Goal: Use online tool/utility: Utilize a website feature to perform a specific function

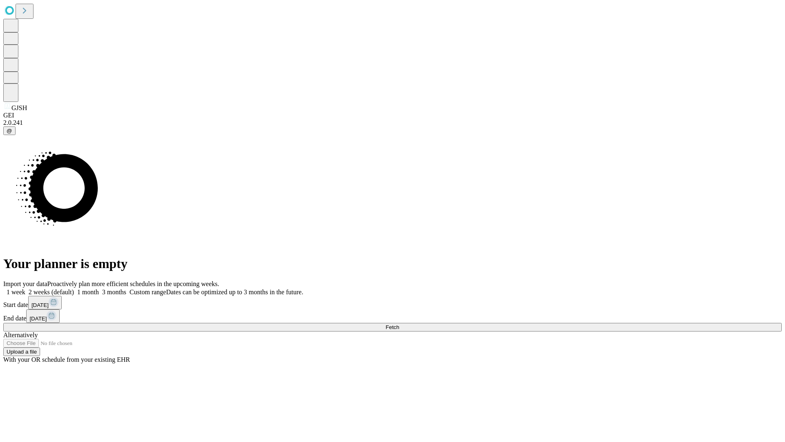
click at [399, 324] on span "Fetch" at bounding box center [392, 327] width 13 height 6
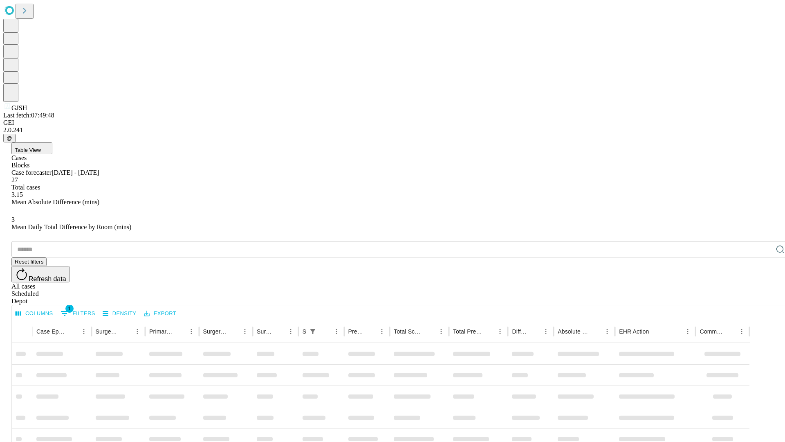
click at [41, 147] on span "Table View" at bounding box center [28, 150] width 26 height 6
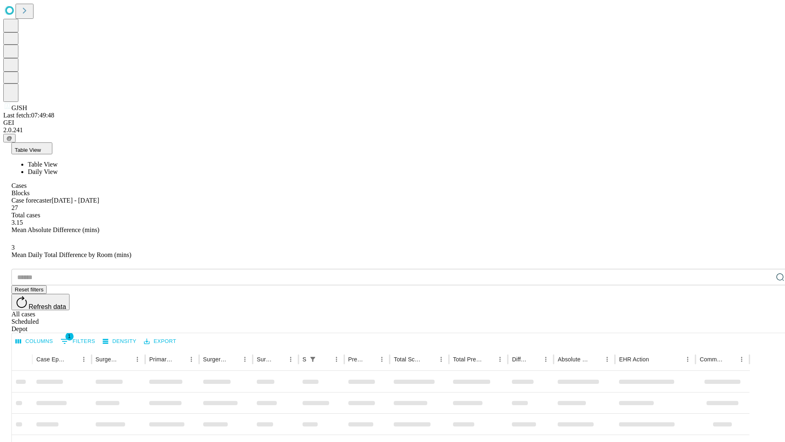
click at [58, 168] on span "Daily View" at bounding box center [43, 171] width 30 height 7
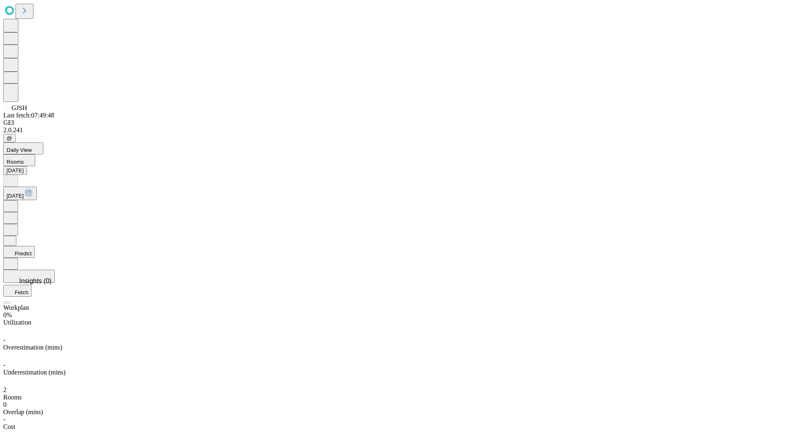
click at [35, 246] on button "Predict" at bounding box center [18, 252] width 31 height 12
